Goal: Task Accomplishment & Management: Use online tool/utility

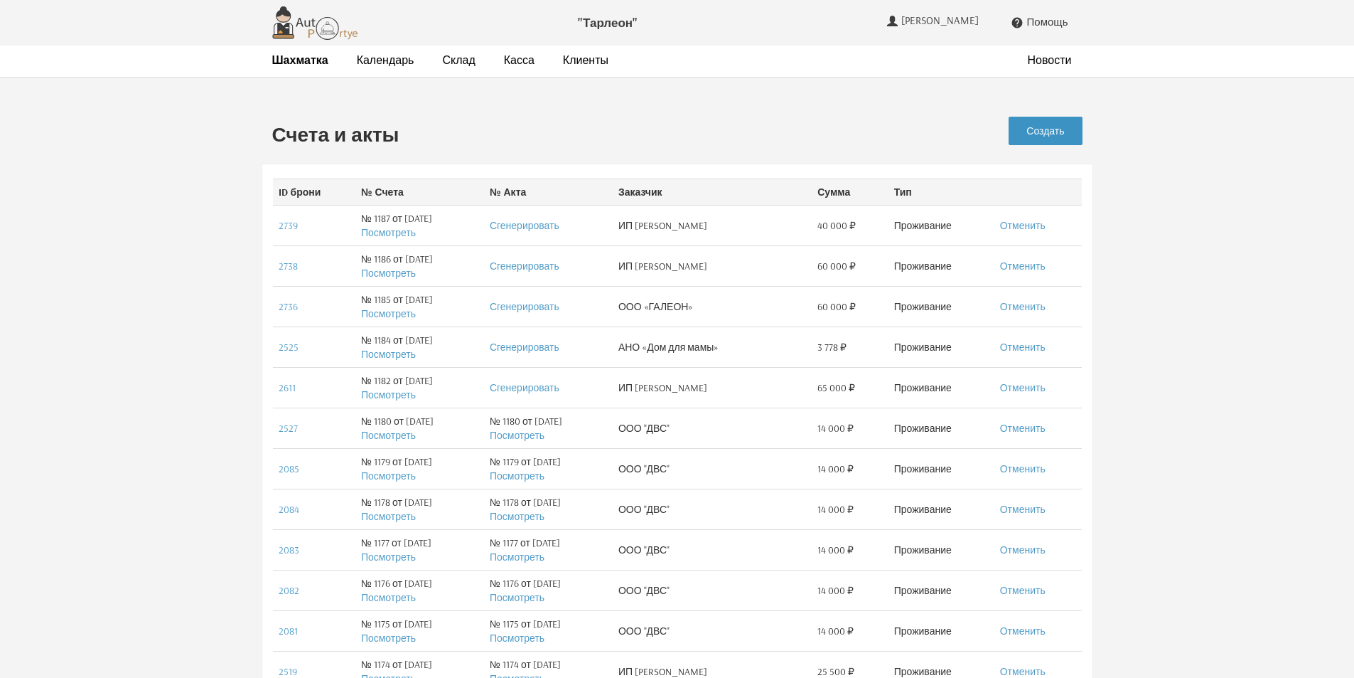
click at [1059, 134] on link "Создать" at bounding box center [1045, 131] width 73 height 28
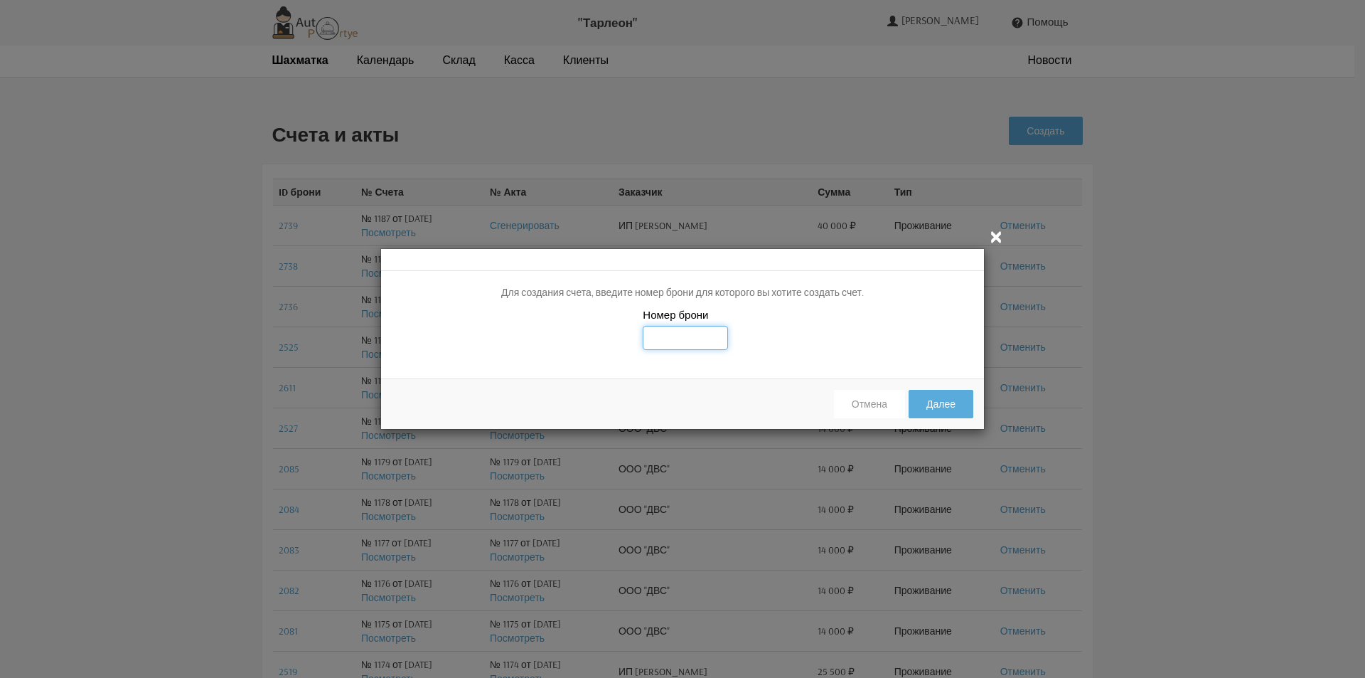
click at [686, 341] on input "text" at bounding box center [685, 338] width 85 height 24
type input "2791"
click at [946, 404] on button "Далее" at bounding box center [941, 404] width 65 height 28
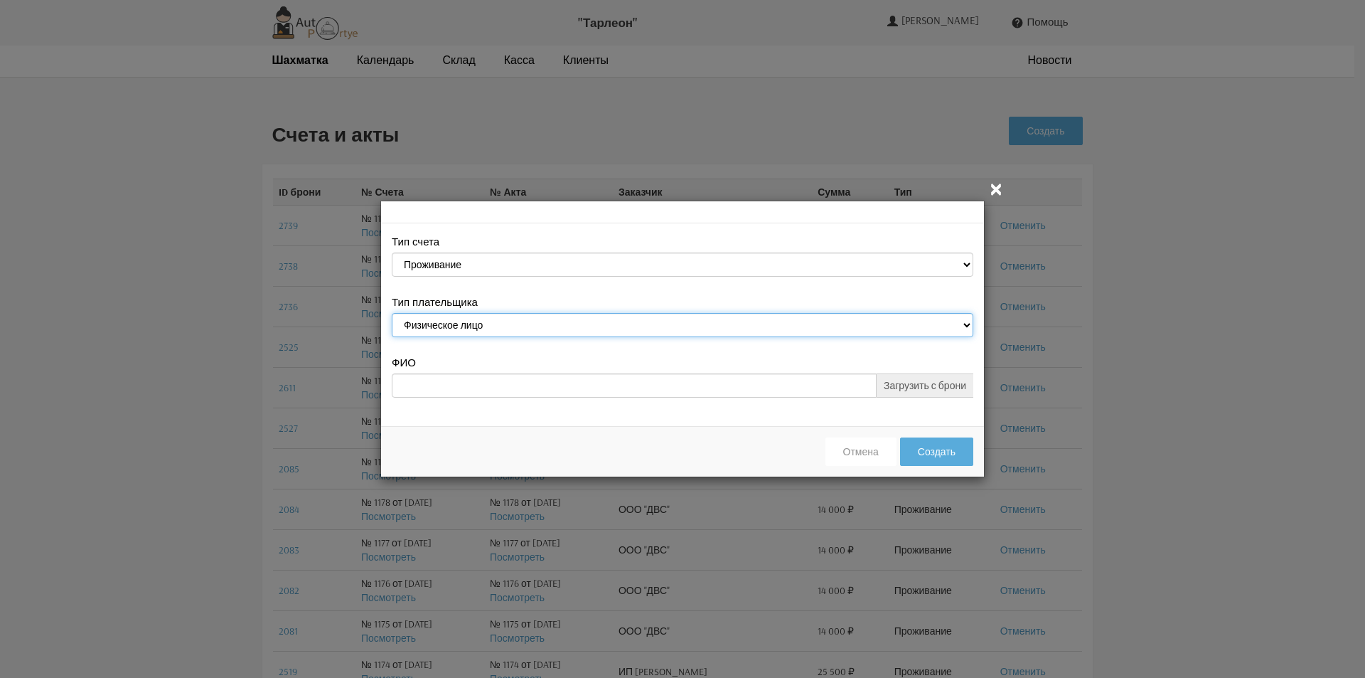
click at [687, 323] on select "Физическое лицо Юридическое лицо" at bounding box center [683, 325] width 582 height 24
select select "legal_entity"
click at [392, 315] on select "Физическое лицо Юридическое лицо" at bounding box center [683, 325] width 582 height 24
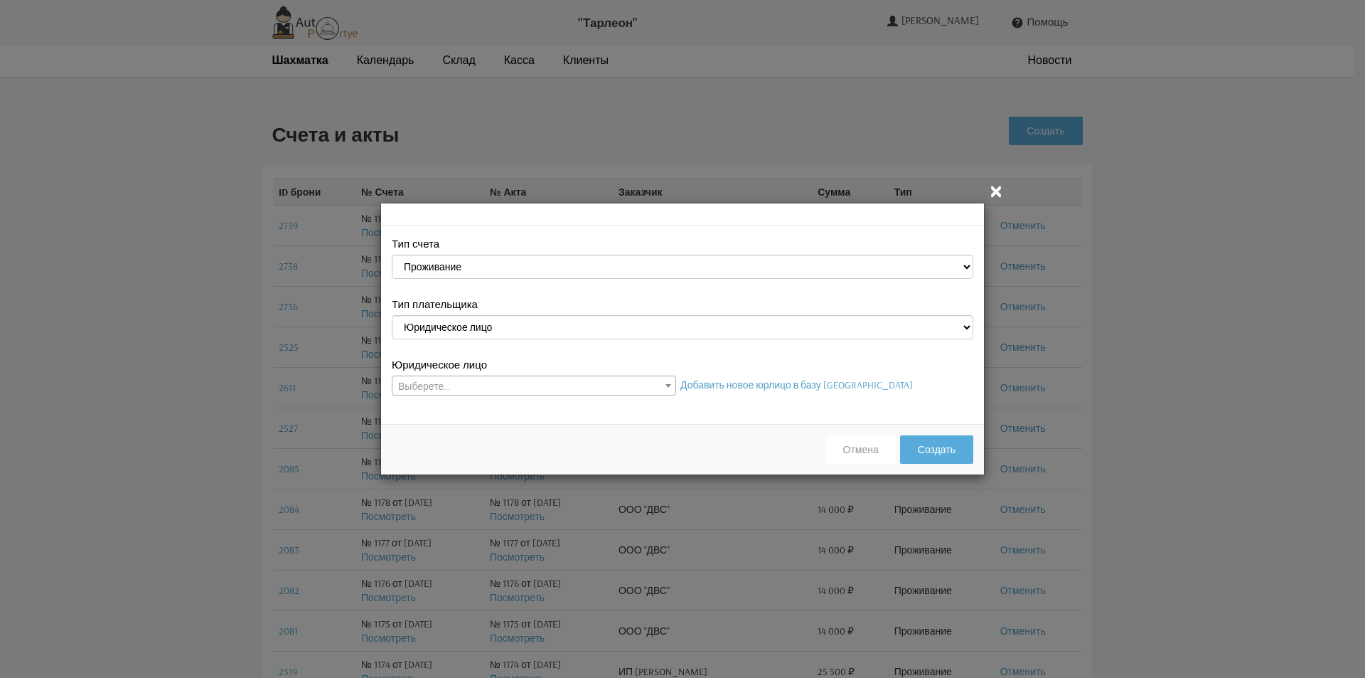
click at [657, 386] on span "Выберете..." at bounding box center [533, 386] width 283 height 20
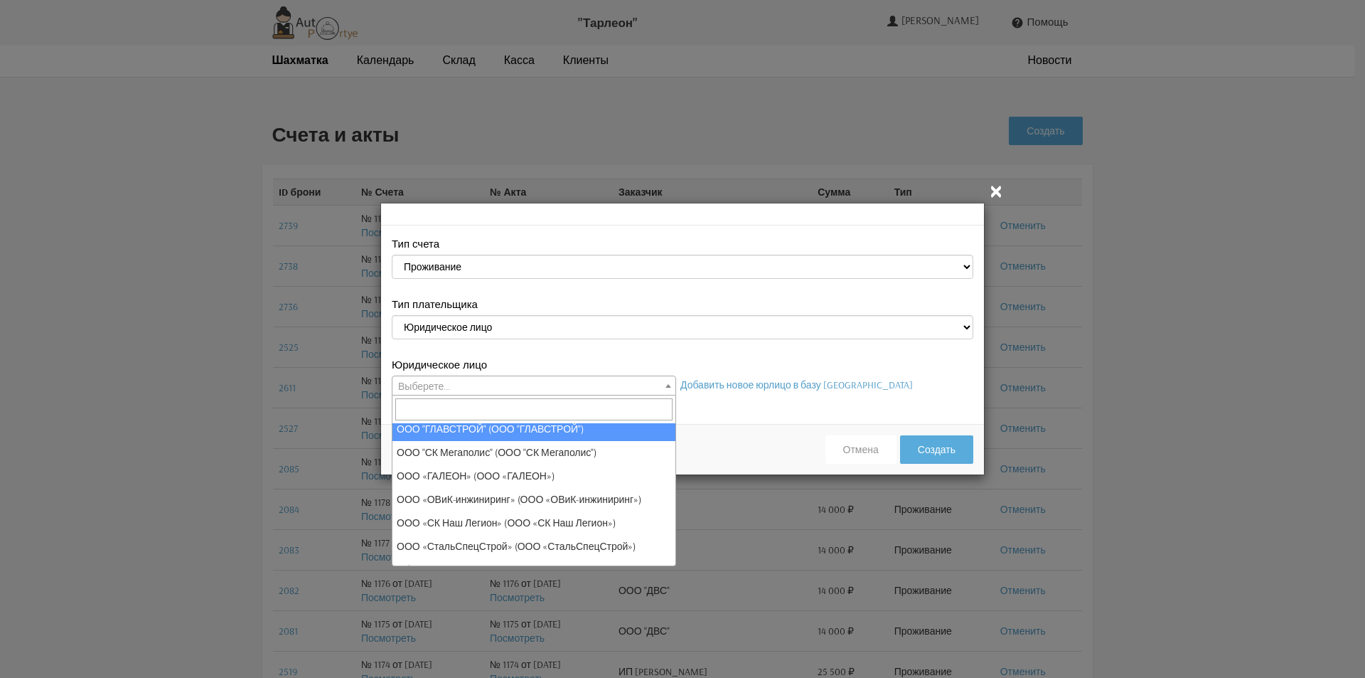
scroll to position [213, 0]
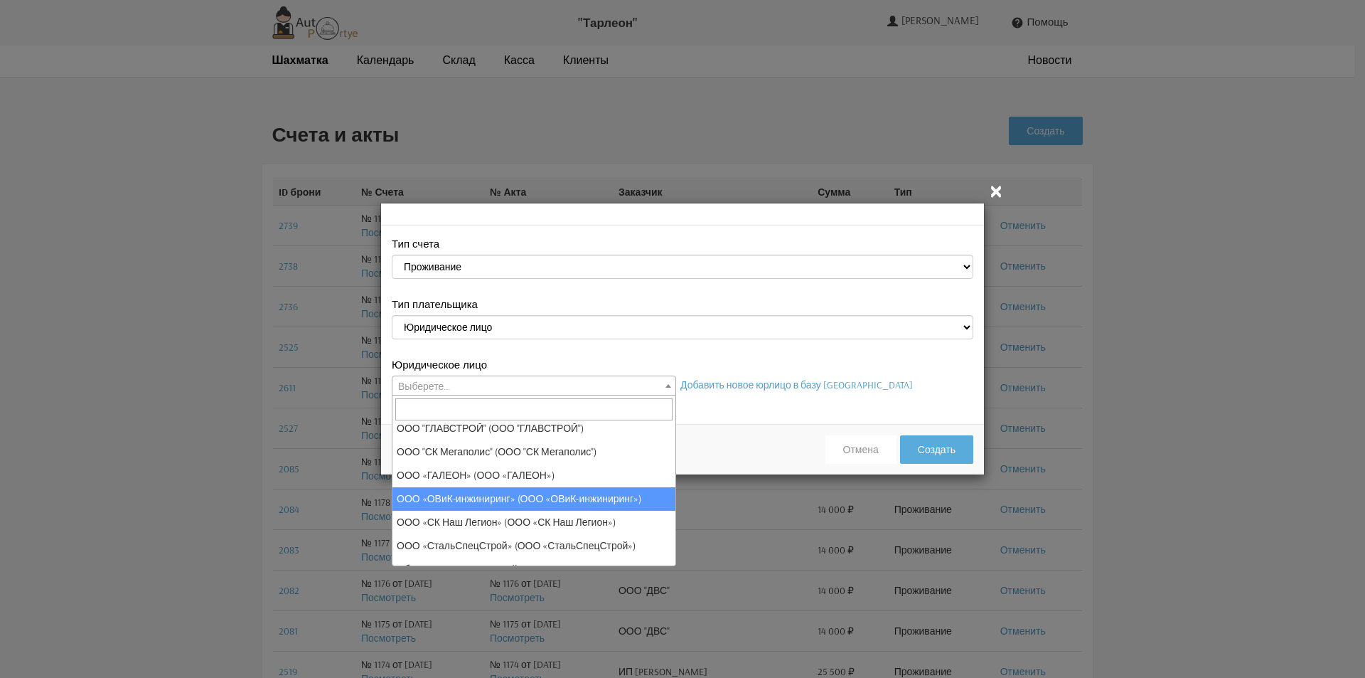
select select "31"
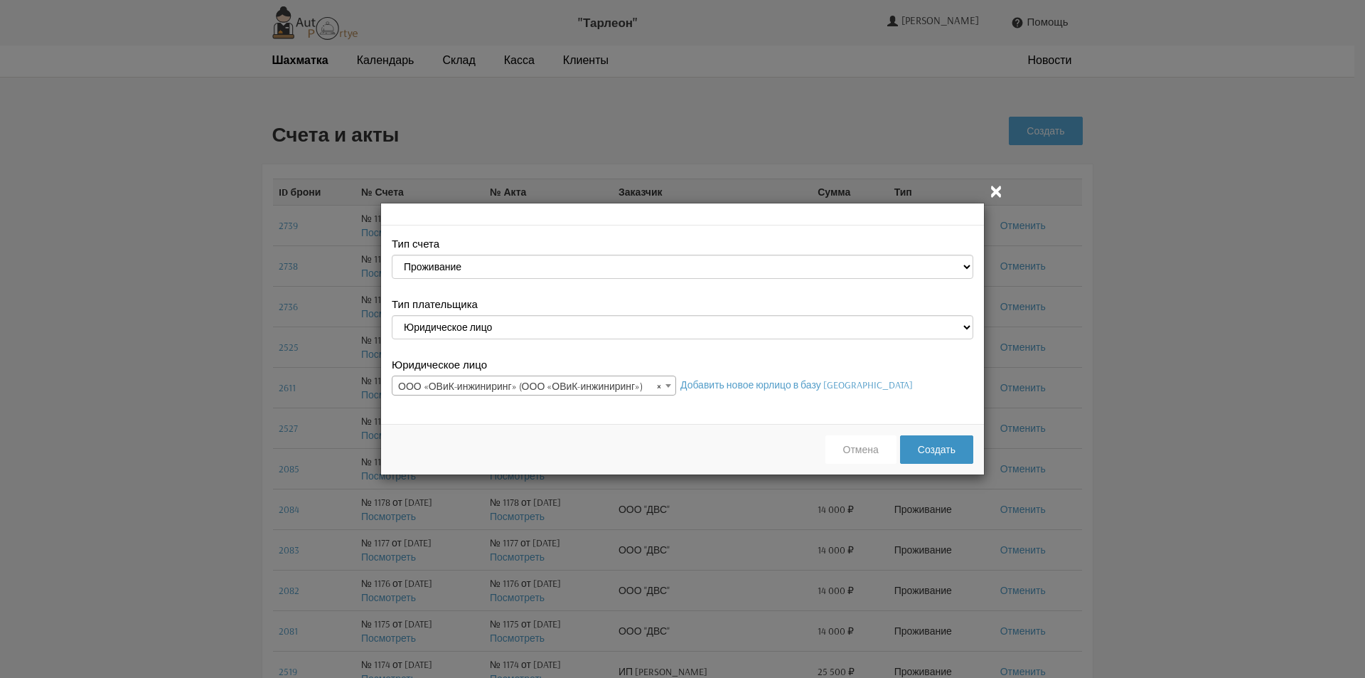
click at [946, 452] on button "Создать" at bounding box center [936, 449] width 73 height 28
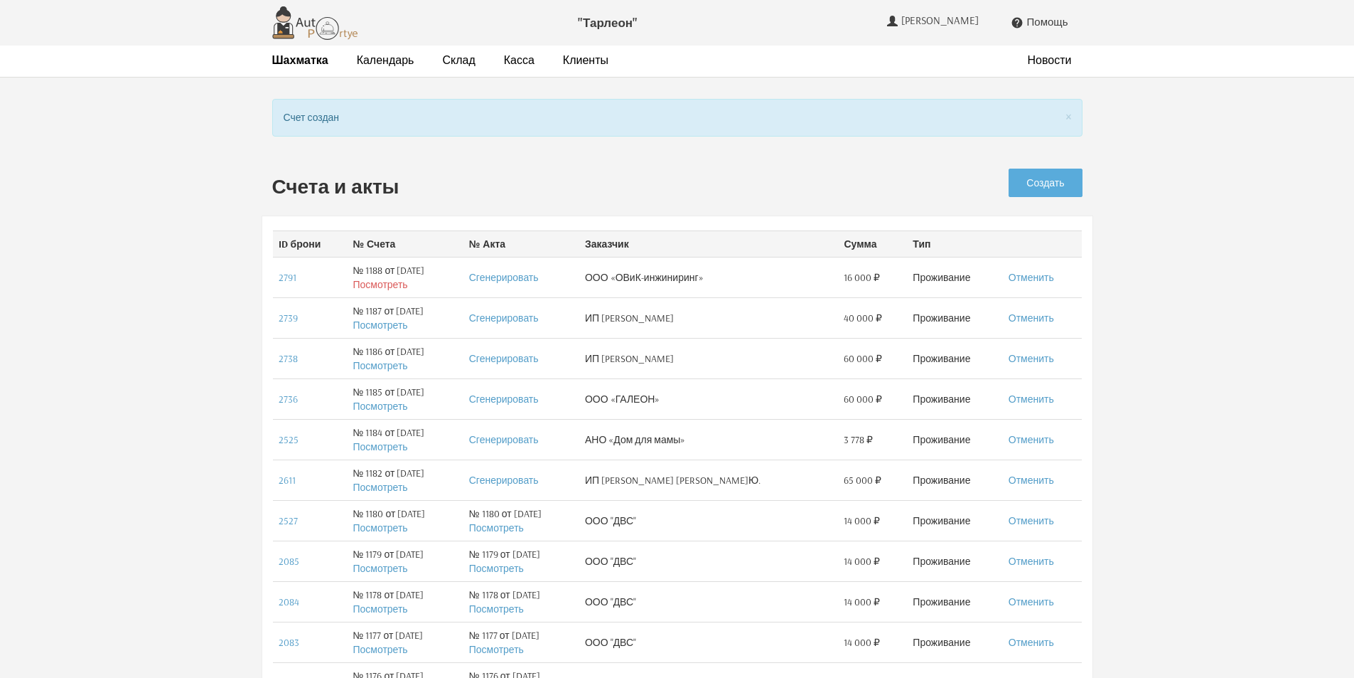
click at [385, 284] on link "Посмотреть" at bounding box center [380, 284] width 55 height 13
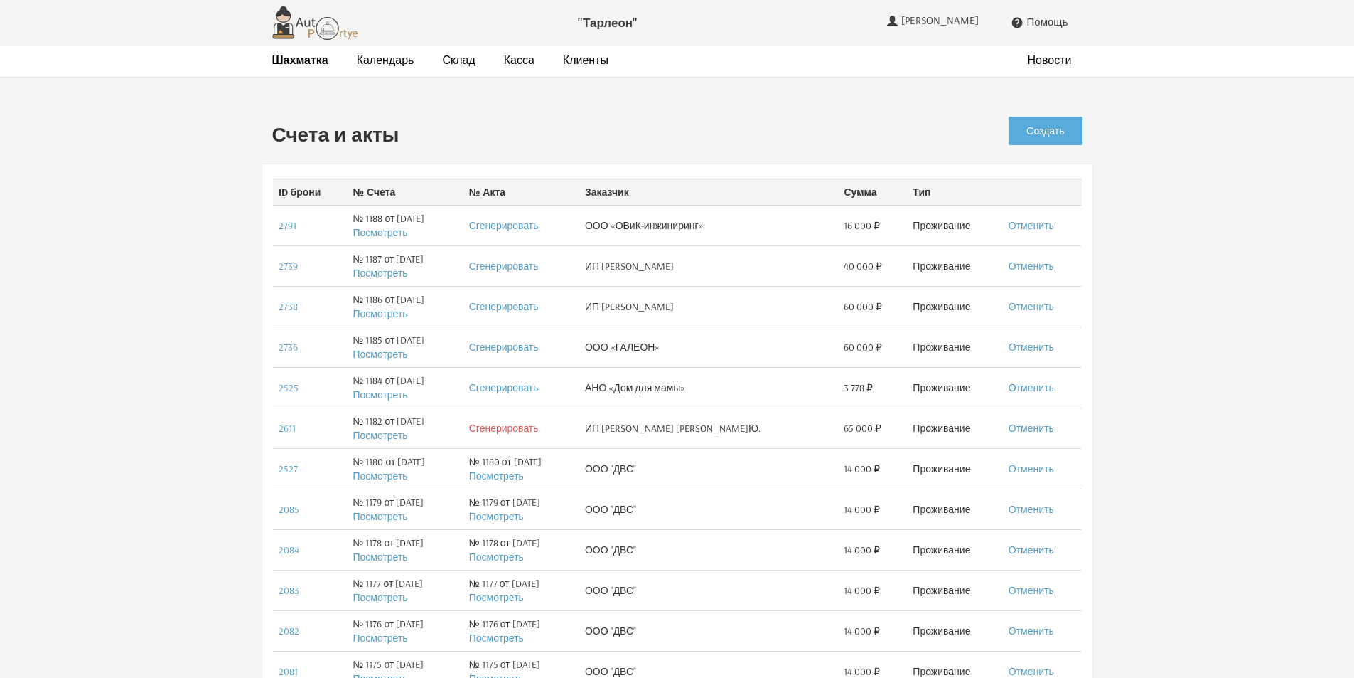
click at [535, 428] on link "Сгенерировать" at bounding box center [504, 428] width 70 height 13
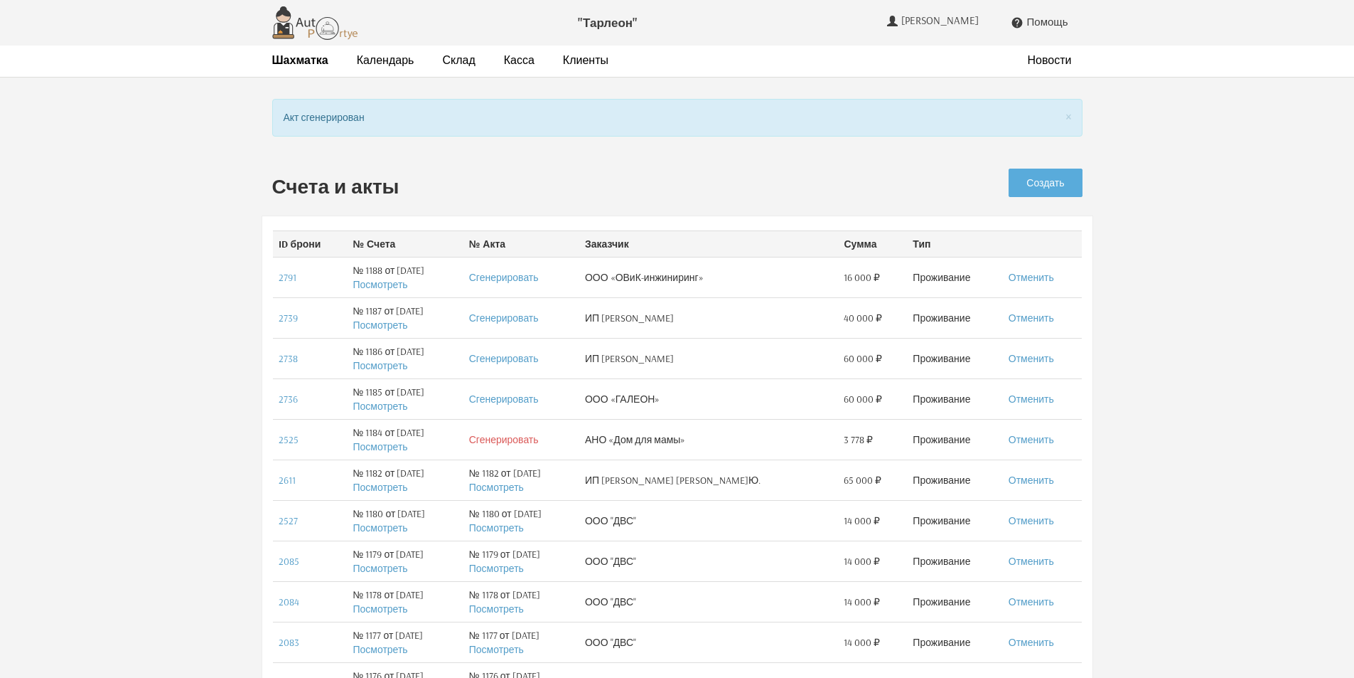
click at [539, 444] on link "Сгенерировать" at bounding box center [504, 439] width 70 height 13
click at [539, 400] on link "Сгенерировать" at bounding box center [504, 398] width 70 height 13
click at [537, 359] on link "Сгенерировать" at bounding box center [504, 358] width 70 height 13
click at [539, 317] on link "Сгенерировать" at bounding box center [504, 317] width 70 height 13
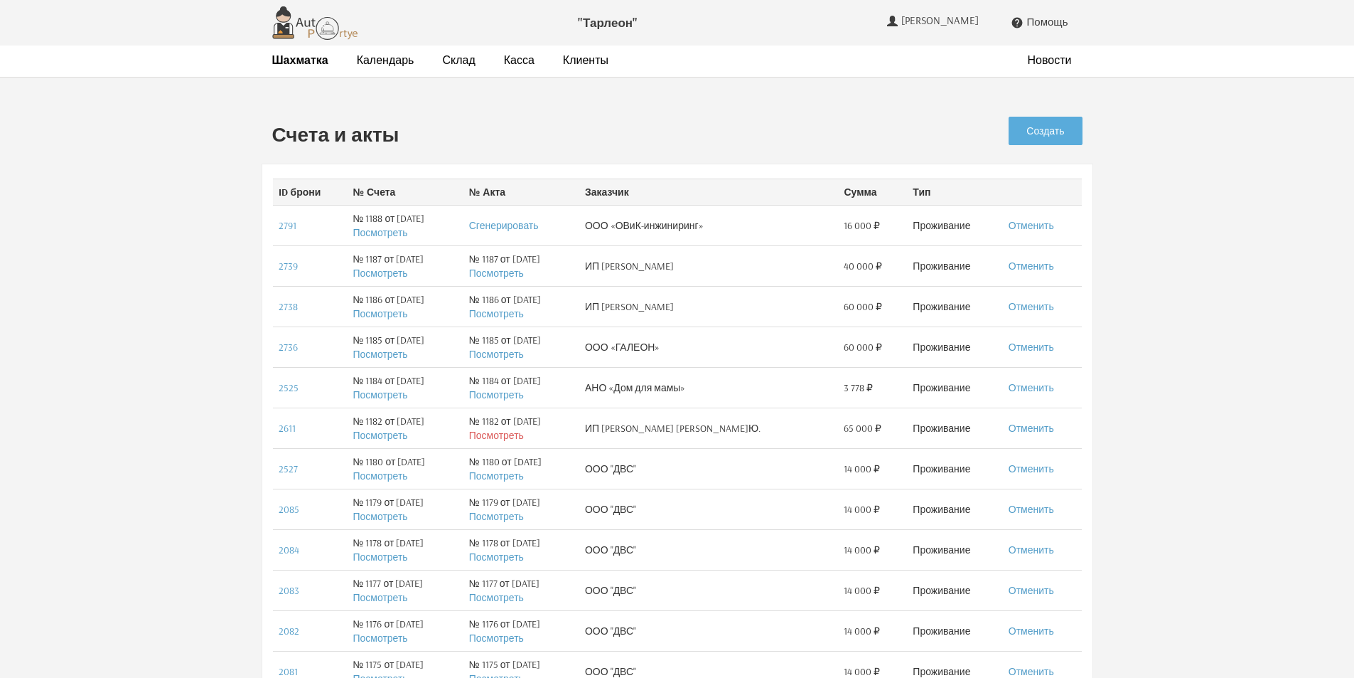
click at [524, 437] on link "Посмотреть" at bounding box center [496, 435] width 55 height 13
click at [524, 391] on link "Посмотреть" at bounding box center [496, 394] width 55 height 13
click at [524, 354] on link "Посмотреть" at bounding box center [496, 354] width 55 height 13
click at [524, 311] on link "Посмотреть" at bounding box center [496, 313] width 55 height 13
click at [524, 278] on link "Посмотреть" at bounding box center [496, 273] width 55 height 13
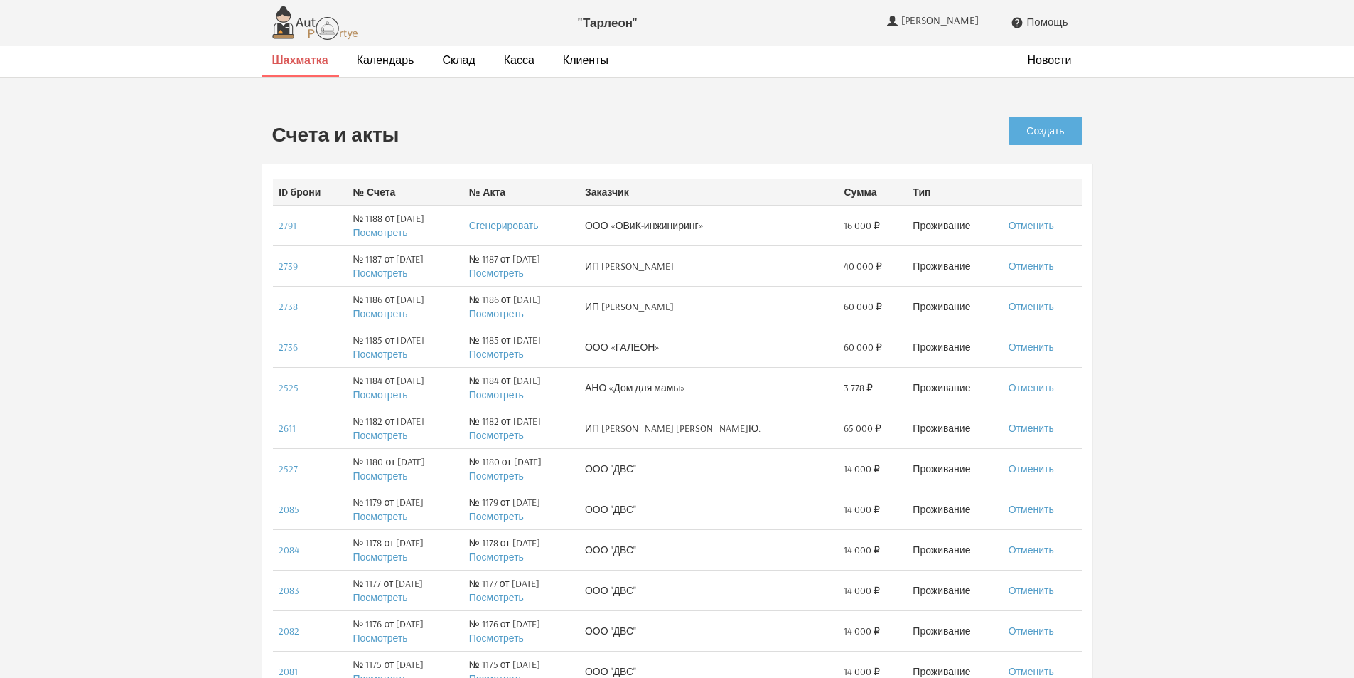
click at [297, 63] on strong "Шахматка" at bounding box center [300, 60] width 56 height 14
